Goal: Communication & Community: Answer question/provide support

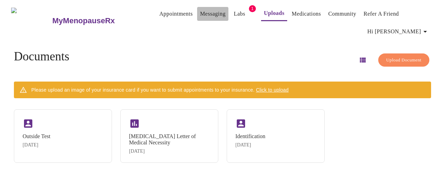
click at [200, 15] on link "Messaging" at bounding box center [212, 14] width 25 height 10
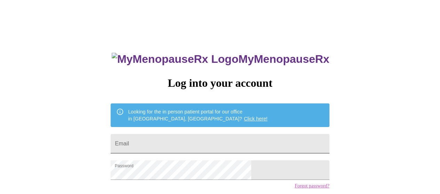
click at [191, 137] on input "Email" at bounding box center [220, 143] width 218 height 19
type input "[EMAIL_ADDRESS][DOMAIN_NAME]"
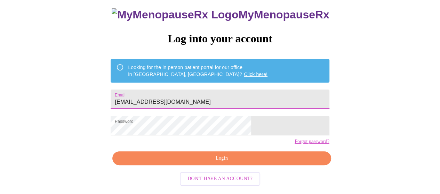
scroll to position [51, 0]
click at [202, 163] on span "Login" at bounding box center [221, 158] width 202 height 9
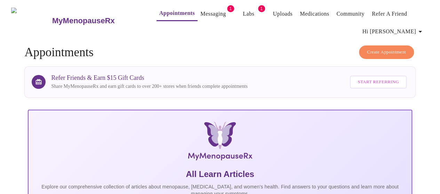
click at [200, 11] on link "Messaging" at bounding box center [212, 14] width 25 height 10
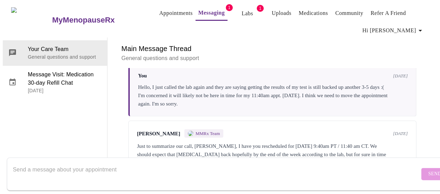
scroll to position [2078, 0]
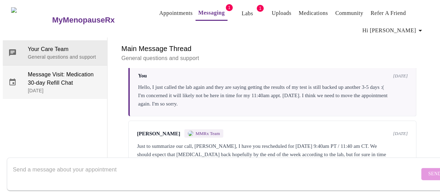
click at [56, 71] on span "Message Visit: Medication 30-day Refill Chat" at bounding box center [65, 79] width 74 height 17
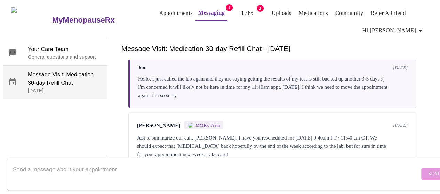
scroll to position [0, 0]
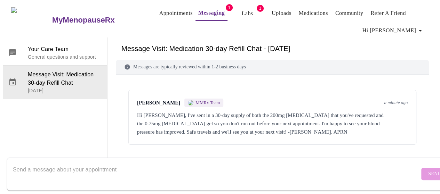
click at [81, 170] on textarea "Send a message about your appointment" at bounding box center [216, 174] width 407 height 22
type textarea "Thank you"
click at [428, 170] on span "Send" at bounding box center [434, 174] width 13 height 9
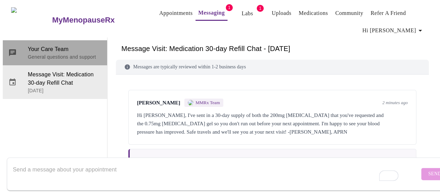
click at [46, 54] on p "General questions and support" at bounding box center [65, 57] width 74 height 7
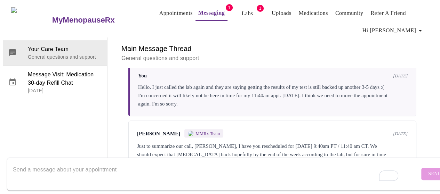
scroll to position [2078, 0]
